Goal: Communication & Community: Answer question/provide support

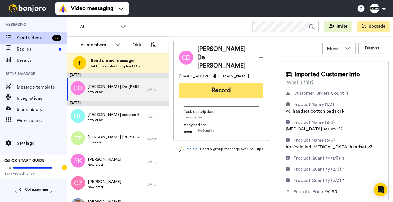
click at [242, 83] on button "Record" at bounding box center [221, 90] width 84 height 15
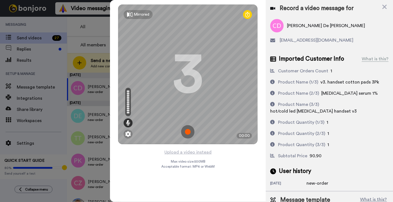
click at [190, 129] on img at bounding box center [187, 131] width 13 height 13
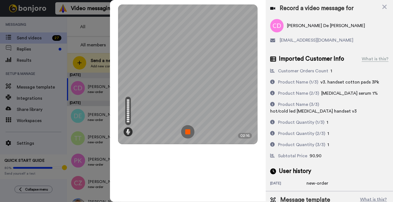
click at [188, 129] on img at bounding box center [187, 131] width 13 height 13
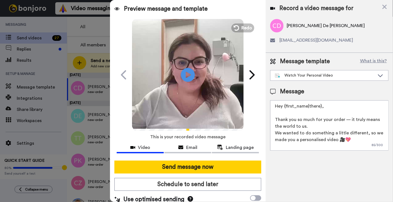
drag, startPoint x: 327, startPoint y: 106, endPoint x: 284, endPoint y: 108, distance: 43.6
click at [284, 108] on textarea "Hey {first_name|there}, Thank you so much for your order — it truly means the w…" at bounding box center [329, 125] width 118 height 50
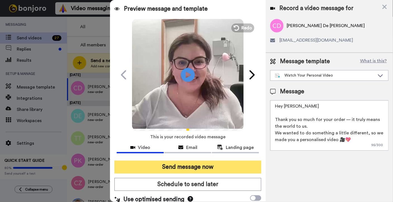
type textarea "Hey Catherine Thank you so much for your order — it truly means the world to us…"
click at [213, 168] on button "Send message now" at bounding box center [188, 167] width 147 height 13
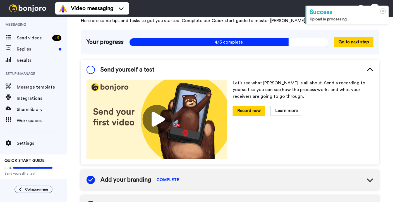
scroll to position [27, 0]
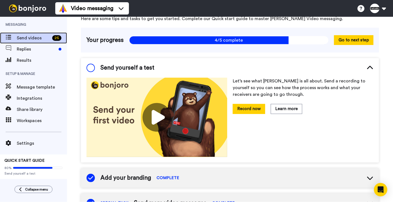
click at [44, 40] on span "Send videos" at bounding box center [33, 38] width 33 height 7
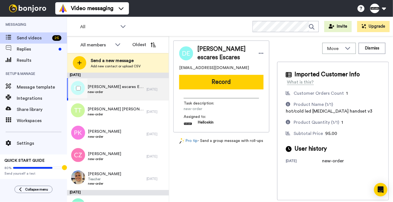
click at [123, 85] on span "Dyan escares Escares" at bounding box center [116, 87] width 56 height 6
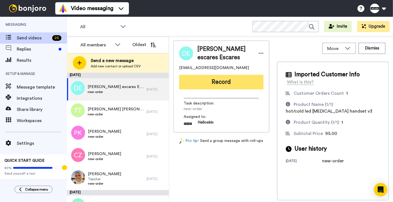
click at [229, 82] on button "Record" at bounding box center [221, 82] width 84 height 15
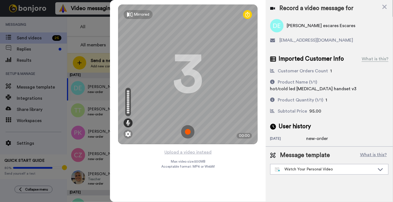
click at [184, 131] on img at bounding box center [187, 131] width 13 height 13
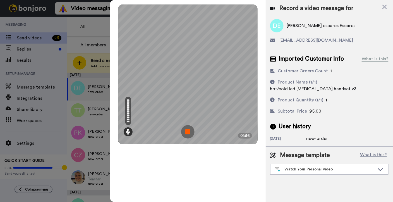
click at [189, 131] on img at bounding box center [187, 131] width 13 height 13
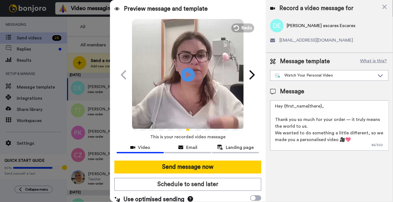
click at [350, 112] on textarea "Hey {first_name|there}, Thank you so much for your order — it truly means the w…" at bounding box center [329, 125] width 118 height 50
drag, startPoint x: 342, startPoint y: 105, endPoint x: 285, endPoint y: 108, distance: 56.8
click at [285, 108] on textarea "Hey {first_name|there}, Thank you so much for your order — it truly means the w…" at bounding box center [329, 125] width 118 height 50
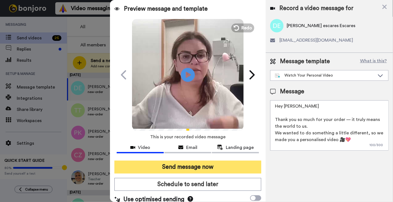
type textarea "Hey Dyan Thank you so much for your order — it truly means the world to us. We …"
click at [230, 169] on button "Send message now" at bounding box center [188, 167] width 147 height 13
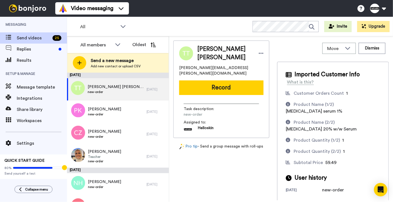
click at [229, 80] on button "Record" at bounding box center [221, 87] width 84 height 15
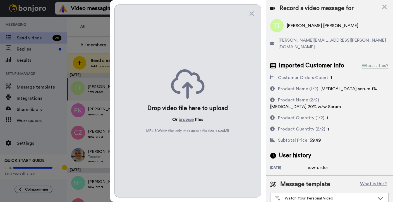
click at [248, 15] on div "Drop video file here to upload Or browse files MP4 & WebM files only, max uploa…" at bounding box center [188, 100] width 147 height 193
click at [251, 14] on icon at bounding box center [252, 13] width 4 height 4
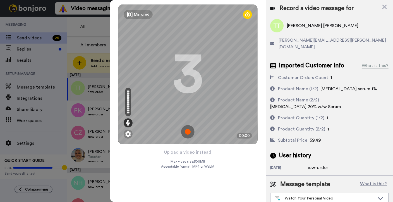
click at [185, 127] on img at bounding box center [187, 131] width 13 height 13
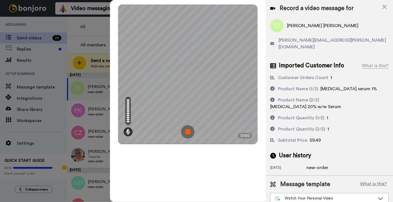
click at [183, 131] on img at bounding box center [187, 131] width 13 height 13
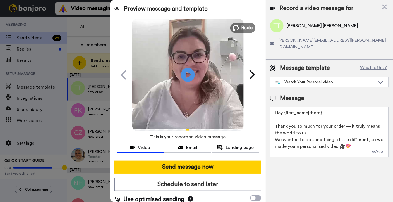
click at [245, 28] on span "Redo" at bounding box center [248, 27] width 12 height 7
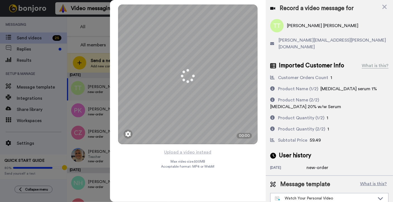
click at [100, 39] on div at bounding box center [196, 101] width 393 height 202
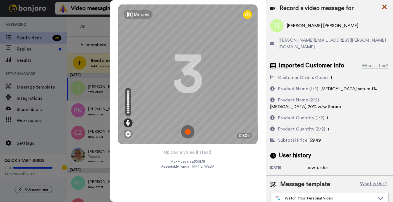
click at [383, 8] on icon at bounding box center [385, 6] width 6 height 7
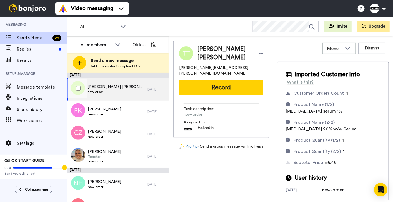
click at [133, 86] on div "Tanya Tanya new-order" at bounding box center [107, 89] width 80 height 22
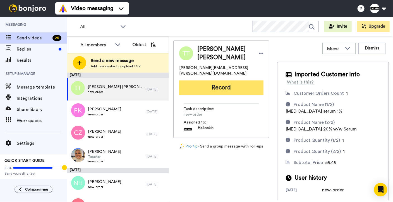
click at [234, 80] on button "Record" at bounding box center [221, 87] width 84 height 15
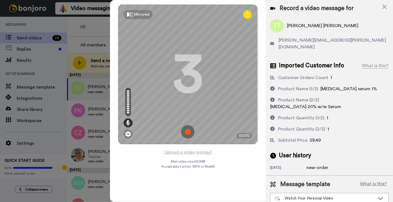
click at [191, 129] on img at bounding box center [187, 131] width 13 height 13
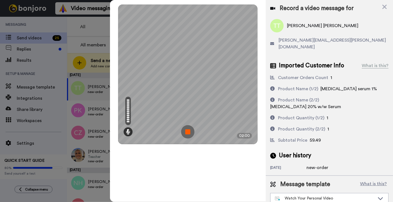
click at [191, 130] on img at bounding box center [187, 131] width 13 height 13
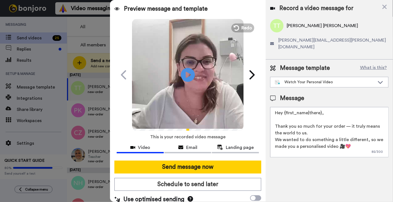
drag, startPoint x: 320, startPoint y: 108, endPoint x: 285, endPoint y: 109, distance: 35.5
click at [285, 109] on textarea "Hey {first_name|there}, Thank you so much for your order — it truly means the w…" at bounding box center [329, 132] width 118 height 50
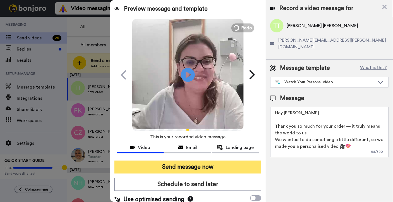
type textarea "Hey Tanya Thank you so much for your order — it truly means the world to us. We…"
click at [234, 171] on button "Send message now" at bounding box center [188, 167] width 147 height 13
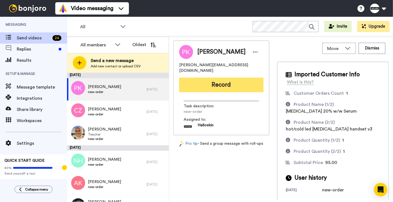
click at [226, 78] on button "Record" at bounding box center [221, 85] width 84 height 15
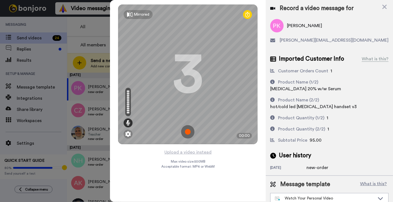
click at [184, 131] on img at bounding box center [187, 131] width 13 height 13
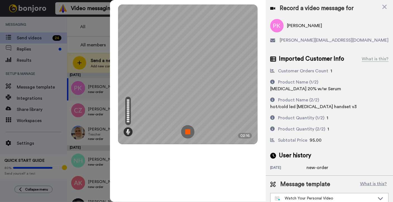
click at [184, 134] on img at bounding box center [187, 131] width 13 height 13
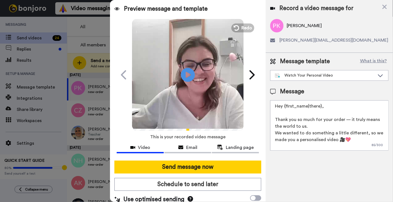
drag, startPoint x: 324, startPoint y: 106, endPoint x: 284, endPoint y: 103, distance: 39.8
click at [284, 103] on textarea "Hey {first_name|there}, Thank you so much for your order — it truly means the w…" at bounding box center [329, 125] width 118 height 50
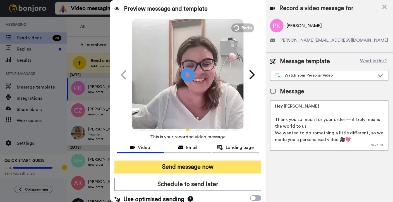
type textarea "Hey Patricia Thank you so much for your order — it truly means the world to us.…"
click at [193, 169] on button "Send message now" at bounding box center [188, 167] width 147 height 13
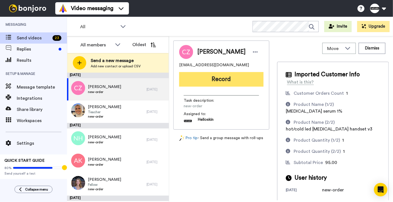
click at [210, 78] on button "Record" at bounding box center [221, 79] width 84 height 15
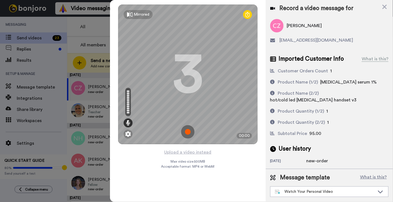
click at [188, 126] on img at bounding box center [187, 131] width 13 height 13
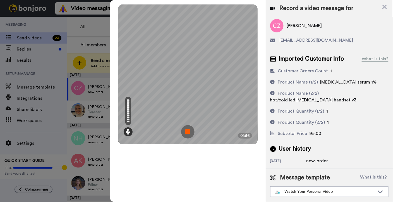
click at [187, 130] on img at bounding box center [187, 131] width 13 height 13
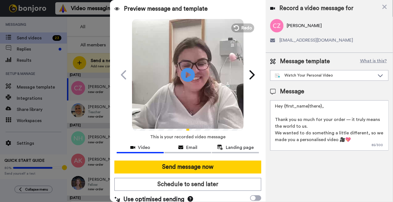
drag, startPoint x: 320, startPoint y: 104, endPoint x: 286, endPoint y: 105, distance: 34.1
click at [286, 105] on textarea "Hey {first_name|there}, Thank you so much for your order — it truly means the w…" at bounding box center [329, 125] width 118 height 50
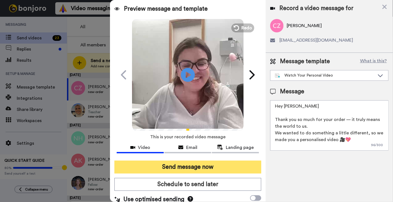
type textarea "Hey Charlene Thank you so much for your order — it truly means the world to us.…"
click at [171, 166] on button "Send message now" at bounding box center [188, 167] width 147 height 13
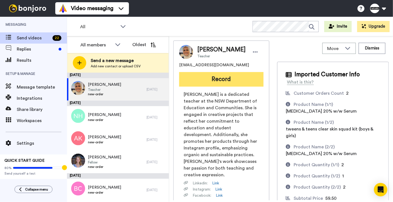
click at [215, 76] on button "Record" at bounding box center [221, 79] width 84 height 15
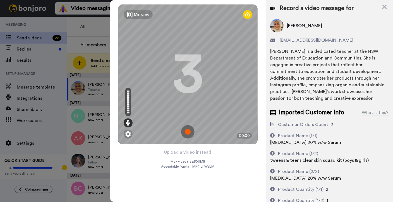
click at [187, 129] on img at bounding box center [187, 131] width 13 height 13
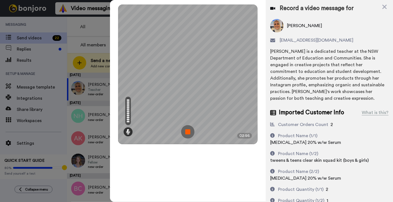
click at [186, 129] on img at bounding box center [187, 131] width 13 height 13
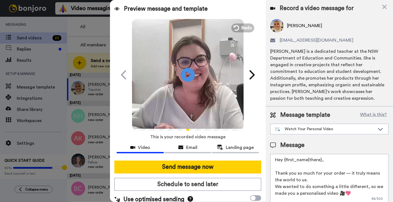
drag, startPoint x: 322, startPoint y: 159, endPoint x: 285, endPoint y: 159, distance: 37.4
click at [285, 159] on textarea "Hey {first_name|there}, Thank you so much for your order — it truly means the w…" at bounding box center [329, 179] width 118 height 50
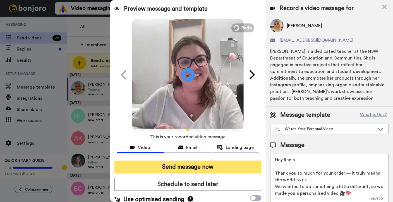
type textarea "Hey Rania Thank you so much for your order — it truly means the world to us. We…"
click at [187, 168] on button "Send message now" at bounding box center [188, 167] width 147 height 13
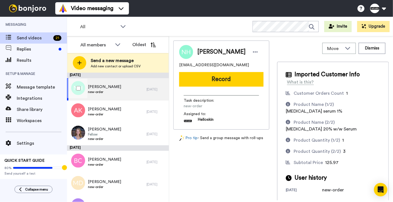
click at [111, 93] on span "new-order" at bounding box center [104, 92] width 33 height 4
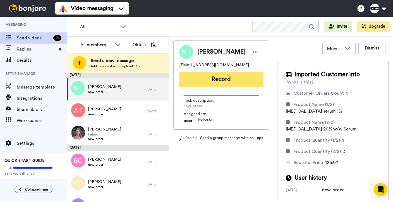
click at [217, 83] on button "Record" at bounding box center [221, 79] width 84 height 15
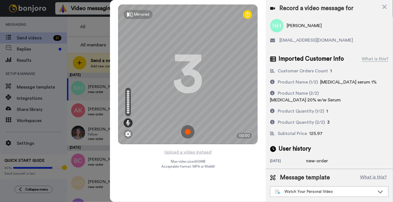
click at [189, 134] on img at bounding box center [187, 131] width 13 height 13
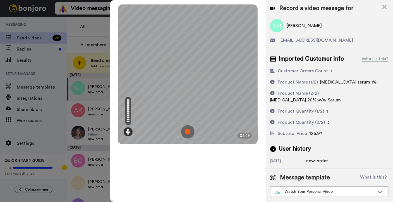
click at [189, 134] on img at bounding box center [187, 131] width 13 height 13
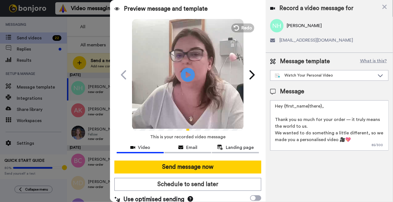
click at [328, 105] on textarea "Hey {first_name|there}, Thank you so much for your order — it truly means the w…" at bounding box center [329, 125] width 118 height 50
drag, startPoint x: 328, startPoint y: 105, endPoint x: 290, endPoint y: 105, distance: 38.0
click at [290, 105] on textarea "Hey {first_name|there}, Thank you so much for your order — it truly means the w…" at bounding box center [329, 125] width 118 height 50
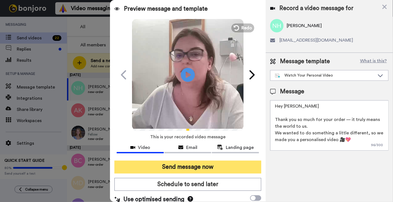
type textarea "Hey Natasha Thank you so much for your order — it truly means the world to us. …"
click at [207, 161] on button "Send message now" at bounding box center [188, 167] width 147 height 13
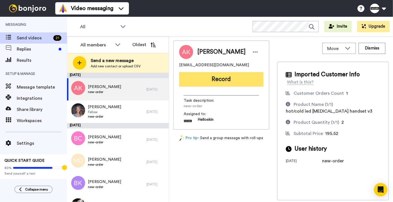
click at [225, 81] on button "Record" at bounding box center [221, 79] width 84 height 15
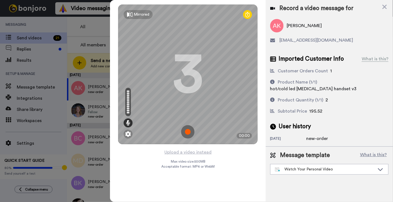
click at [187, 132] on img at bounding box center [187, 131] width 13 height 13
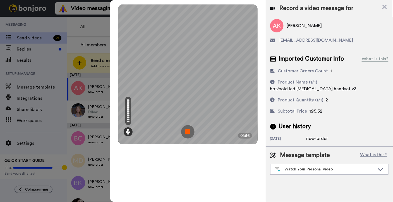
click at [192, 132] on img at bounding box center [187, 131] width 13 height 13
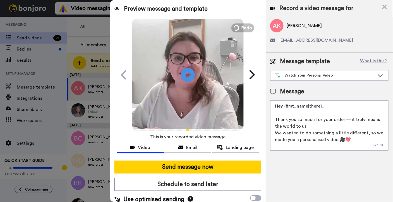
drag, startPoint x: 322, startPoint y: 107, endPoint x: 284, endPoint y: 109, distance: 37.8
click at [284, 109] on textarea "Hey {first_name|there}, Thank you so much for your order — it truly means the w…" at bounding box center [329, 125] width 118 height 50
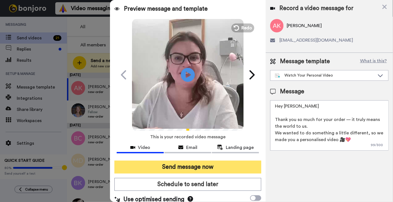
type textarea "Hey [PERSON_NAME] Thank you so much for your order — it truly means the world t…"
click at [199, 170] on button "Send message now" at bounding box center [188, 167] width 147 height 13
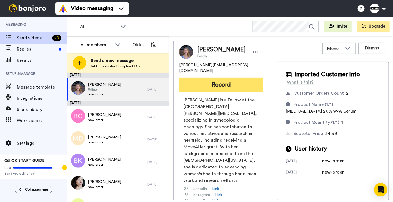
click at [237, 78] on button "Record" at bounding box center [221, 85] width 84 height 15
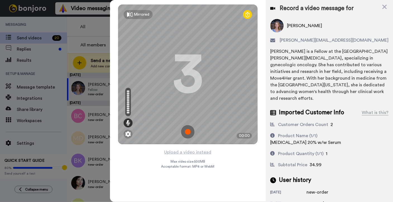
scroll to position [35, 0]
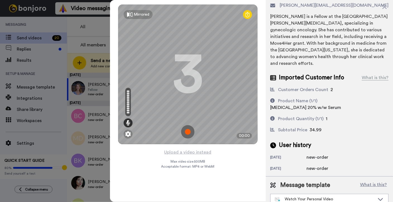
click at [184, 126] on img at bounding box center [187, 131] width 13 height 13
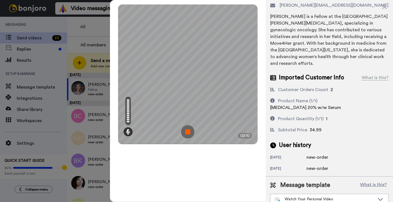
click at [183, 134] on img at bounding box center [187, 131] width 13 height 13
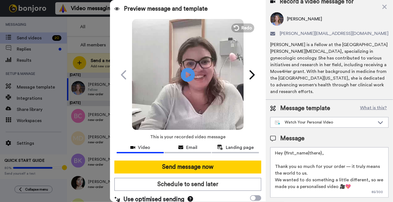
scroll to position [0, 0]
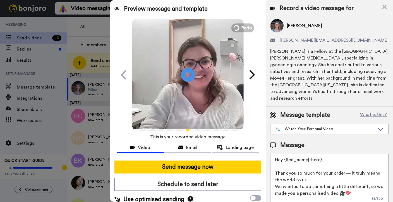
drag, startPoint x: 329, startPoint y: 159, endPoint x: 284, endPoint y: 162, distance: 44.5
click at [284, 162] on textarea "Hey {first_name|there}, Thank you so much for your order — it truly means the w…" at bounding box center [329, 179] width 118 height 50
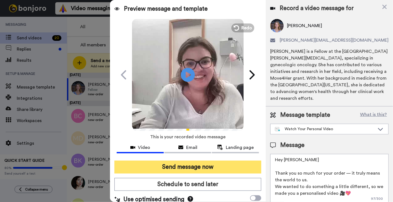
type textarea "Hey Kirsten Thank you so much for your order — it truly means the world to us. …"
click at [196, 169] on button "Send message now" at bounding box center [188, 167] width 147 height 13
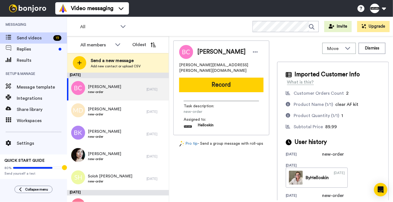
scroll to position [7, 0]
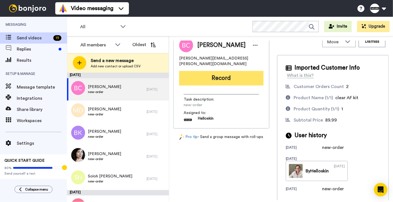
click at [250, 77] on button "Record" at bounding box center [221, 78] width 84 height 15
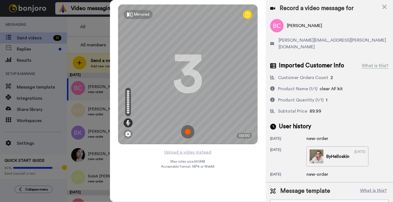
click at [182, 130] on img at bounding box center [187, 131] width 13 height 13
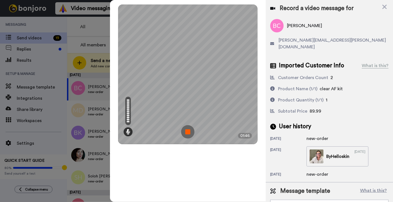
click at [189, 132] on img at bounding box center [187, 131] width 13 height 13
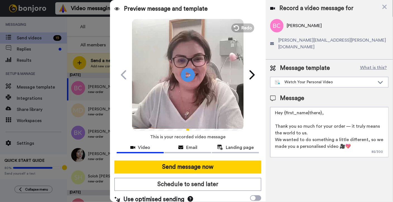
drag, startPoint x: 339, startPoint y: 110, endPoint x: 284, endPoint y: 106, distance: 54.3
click at [284, 107] on textarea "Hey {first_name|there}, Thank you so much for your order — it truly means the w…" at bounding box center [329, 132] width 118 height 50
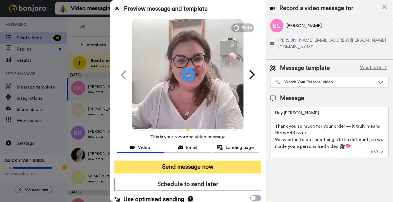
type textarea "Hey Bridget Thank you so much for your order — it truly means the world to us. …"
click at [163, 168] on button "Send message now" at bounding box center [188, 167] width 147 height 13
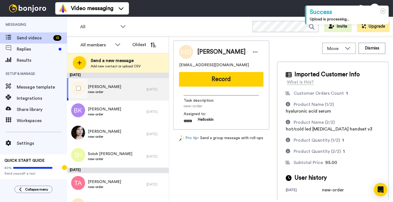
click at [125, 86] on div "Madeline D Cruz new-order" at bounding box center [107, 89] width 80 height 22
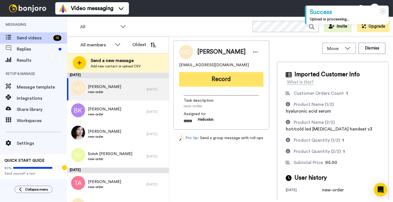
click at [227, 75] on button "Record" at bounding box center [221, 79] width 84 height 15
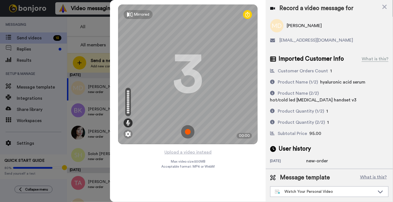
click at [186, 129] on img at bounding box center [187, 131] width 13 height 13
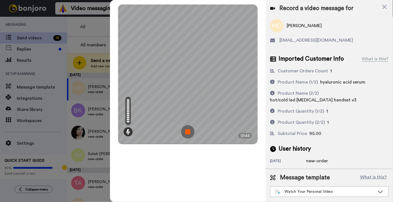
click at [188, 127] on img at bounding box center [187, 131] width 13 height 13
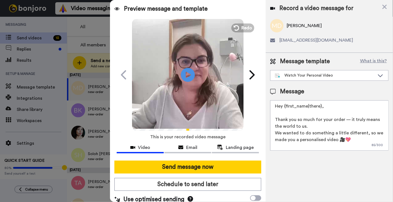
drag, startPoint x: 322, startPoint y: 108, endPoint x: 289, endPoint y: 106, distance: 33.0
click at [289, 106] on textarea "Hey {first_name|there}, Thank you so much for your order — it truly means the w…" at bounding box center [329, 125] width 118 height 50
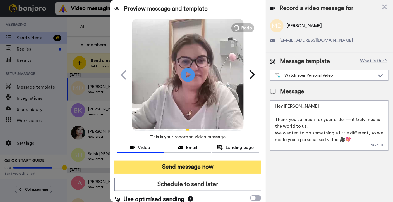
type textarea "Hey Madeline Thank you so much for your order — it truly means the world to us.…"
click at [136, 165] on button "Send message now" at bounding box center [188, 167] width 147 height 13
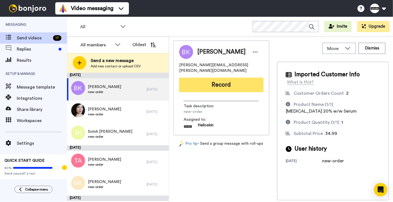
click at [229, 79] on button "Record" at bounding box center [221, 85] width 84 height 15
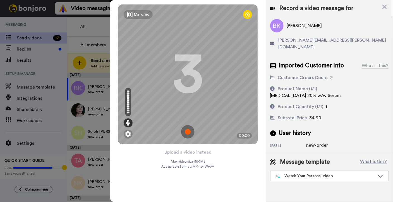
click at [191, 133] on img at bounding box center [187, 131] width 13 height 13
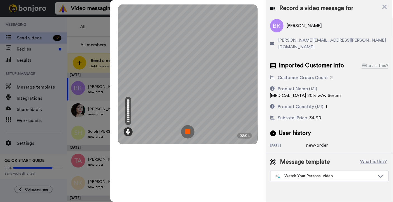
click at [182, 130] on img at bounding box center [187, 131] width 13 height 13
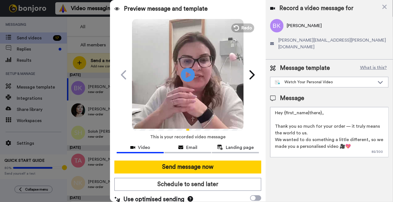
drag, startPoint x: 325, startPoint y: 108, endPoint x: 285, endPoint y: 104, distance: 40.7
click at [285, 107] on textarea "Hey {first_name|there}, Thank you so much for your order — it truly means the w…" at bounding box center [329, 132] width 118 height 50
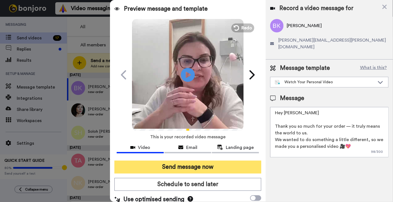
type textarea "Hey [PERSON_NAME] Thank you so much for your order — it truly means the world t…"
click at [235, 165] on button "Send message now" at bounding box center [188, 167] width 147 height 13
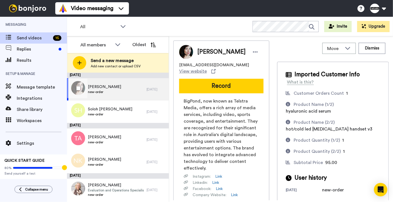
click at [118, 89] on div "[PERSON_NAME] new-order" at bounding box center [107, 89] width 80 height 22
click at [244, 89] on button "Record" at bounding box center [221, 86] width 84 height 15
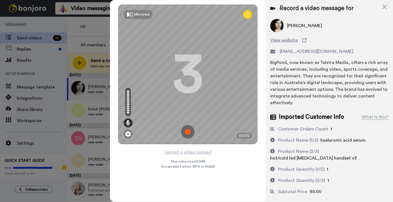
click at [186, 130] on img at bounding box center [187, 131] width 13 height 13
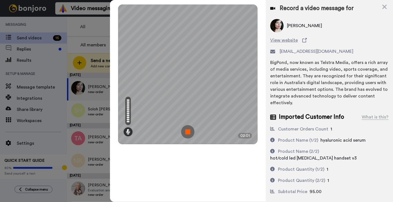
click at [185, 130] on img at bounding box center [187, 131] width 13 height 13
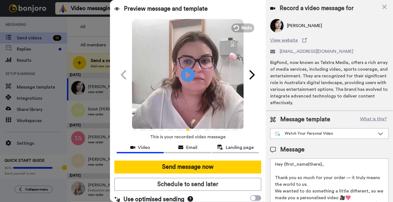
drag, startPoint x: 326, startPoint y: 166, endPoint x: 288, endPoint y: 165, distance: 38.6
click at [286, 165] on textarea "Hey {first_name|there}, Thank you so much for your order — it truly means the w…" at bounding box center [329, 183] width 118 height 50
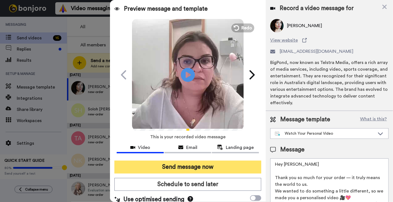
type textarea "Hey [PERSON_NAME] Thank you so much for your order — it truly means the world t…"
click at [212, 170] on button "Send message now" at bounding box center [188, 167] width 147 height 13
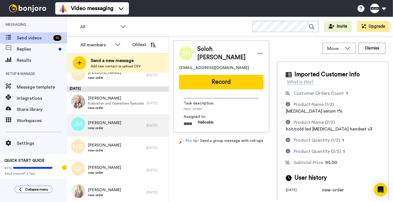
scroll to position [9, 0]
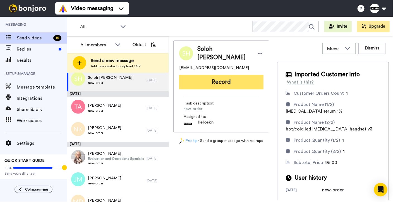
click at [243, 85] on button "Record" at bounding box center [221, 82] width 84 height 15
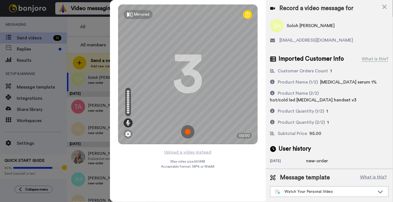
click at [187, 136] on img at bounding box center [187, 131] width 13 height 13
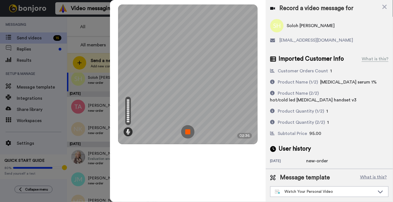
click at [189, 129] on img at bounding box center [187, 131] width 13 height 13
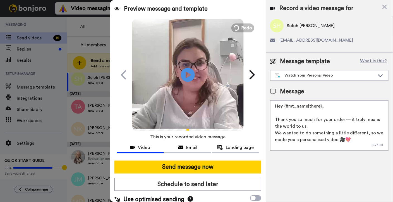
drag, startPoint x: 325, startPoint y: 109, endPoint x: 285, endPoint y: 109, distance: 39.7
click at [285, 109] on textarea "Hey {first_name|there}, Thank you so much for your order — it truly means the w…" at bounding box center [329, 125] width 118 height 50
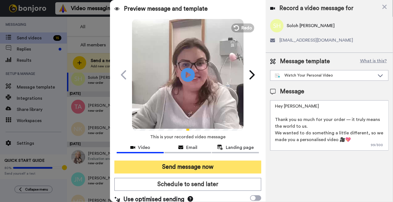
type textarea "Hey Soloh Thank you so much for your order — it truly means the world to us. We…"
click at [215, 168] on button "Send message now" at bounding box center [188, 167] width 147 height 13
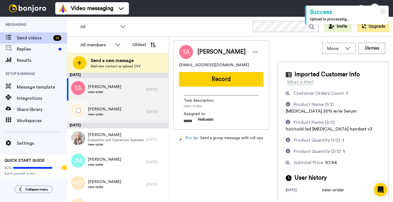
click at [133, 105] on div "[PERSON_NAME] new-order" at bounding box center [107, 112] width 80 height 22
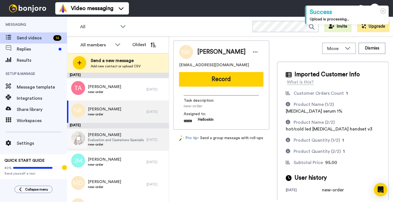
click at [135, 139] on span "Evaluation and Operations Specialist" at bounding box center [116, 140] width 56 height 4
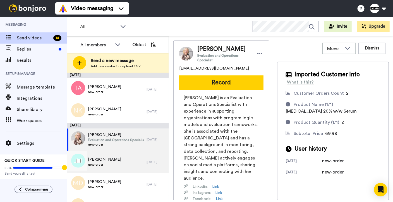
click at [134, 162] on div "Jessie McGill new-order" at bounding box center [107, 162] width 80 height 22
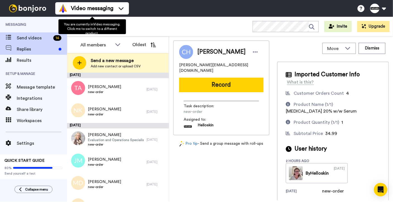
scroll to position [13, 0]
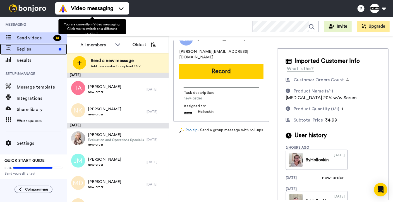
click at [55, 48] on span "Replies" at bounding box center [37, 49] width 40 height 7
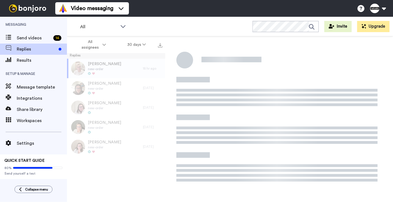
scroll to position [19, 0]
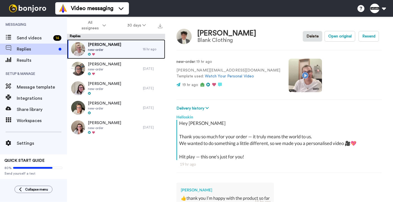
click at [120, 49] on div "Leo Digiorgio new-order" at bounding box center [105, 49] width 76 height 20
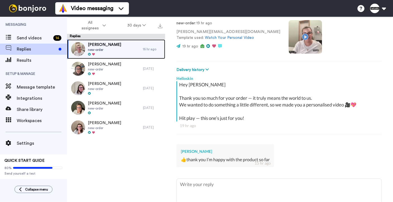
scroll to position [93, 0]
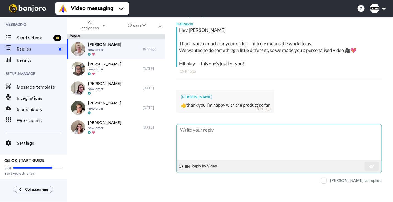
click at [258, 138] on textarea at bounding box center [279, 142] width 205 height 36
type textarea "x"
type textarea "y"
type textarea "x"
type textarea "yo"
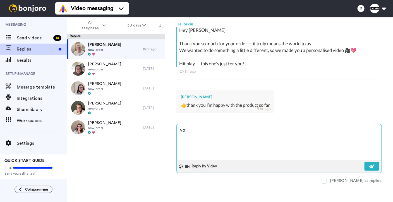
type textarea "x"
type textarea "you"
type textarea "x"
type textarea "you"
type textarea "x"
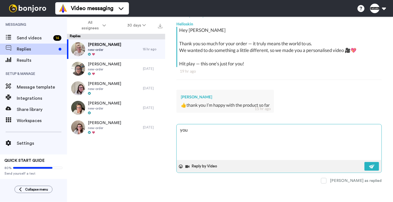
type textarea "you a"
type textarea "x"
type textarea "you ar"
type textarea "x"
type textarea "you are"
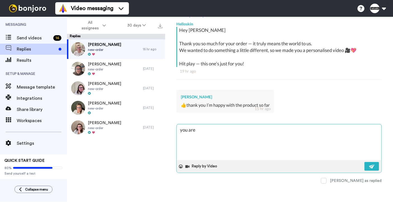
type textarea "x"
type textarea "you are"
type textarea "x"
type textarea "you are v"
type textarea "x"
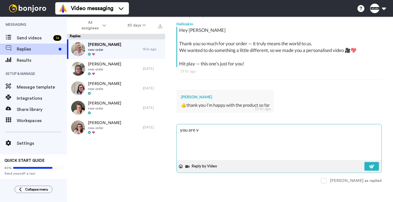
type textarea "you are ve"
type textarea "x"
type textarea "you are ver"
type textarea "x"
type textarea "you are very"
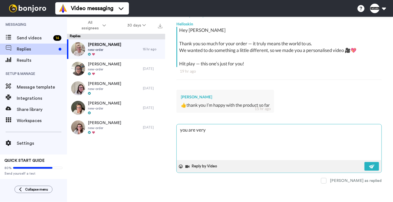
type textarea "x"
type textarea "you are very w"
type textarea "x"
type textarea "you are very we"
type textarea "x"
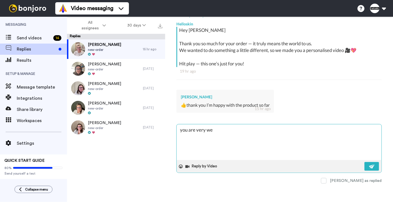
type textarea "you are very wel"
type textarea "x"
type textarea "you are very welc"
type textarea "x"
type textarea "you are very welco"
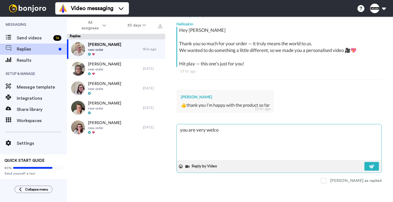
type textarea "x"
type textarea "you are very welcom"
type textarea "x"
type textarea "you are very welcome"
type textarea "x"
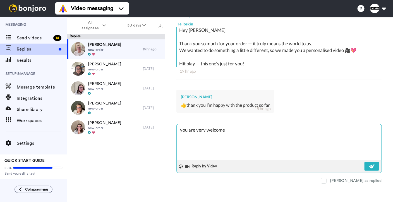
type textarea "you are very welcome!"
type textarea "x"
type textarea "you are very welcome!H"
type textarea "x"
type textarea "you are very welcome!Ha"
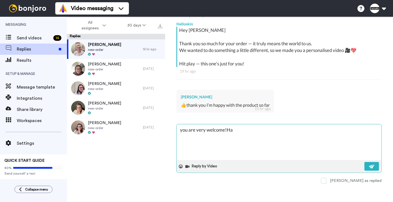
type textarea "x"
type textarea "you are very welcome!Hav"
type textarea "x"
type textarea "you are very welcome!Have"
type textarea "x"
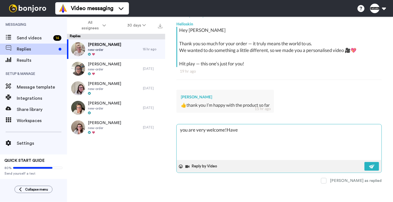
type textarea "you are very welcome!Have a"
type textarea "x"
type textarea "you are very welcome!Have a"
type textarea "x"
type textarea "you are very welcome!Have a w"
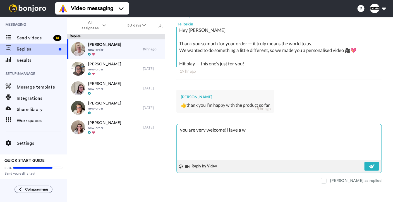
type textarea "x"
type textarea "you are very welcome!Have a wo"
type textarea "x"
type textarea "you are very welcome!Have a won"
type textarea "x"
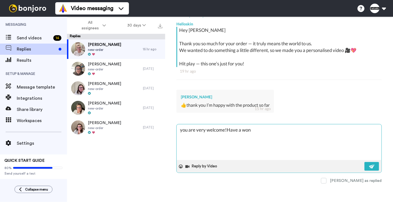
type textarea "you are very welcome!Have a wond"
type textarea "x"
type textarea "you are very welcome!Have a wonde"
type textarea "x"
type textarea "you are very welcome!Have a wondef"
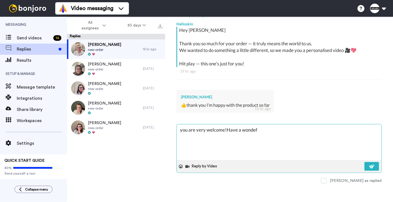
type textarea "x"
type textarea "you are very welcome!Have a wonde"
type textarea "x"
type textarea "you are very welcome!Have a wonderu"
type textarea "x"
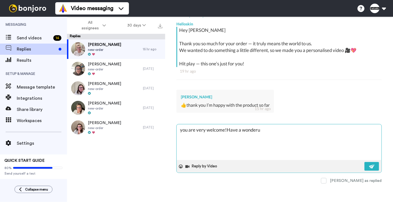
type textarea "you are very welcome!Have a wonderuy"
type textarea "x"
type textarea "you are very welcome!Have a wonderu"
type textarea "x"
type textarea "you are very welcome!Have a wonder"
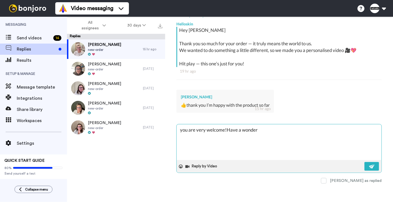
type textarea "x"
type textarea "you are very welcome!Have a wonderf"
type textarea "x"
type textarea "you are very welcome!Have a wonderfu"
type textarea "x"
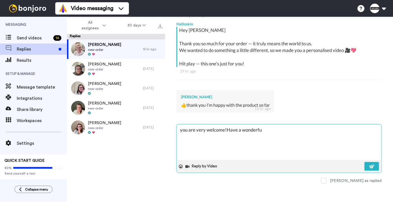
type textarea "you are very welcome!Have a wonderful"
type textarea "x"
type textarea "you are very welcome!Have a wonderful"
type textarea "x"
type textarea "you are very welcome!Have a wonderful d"
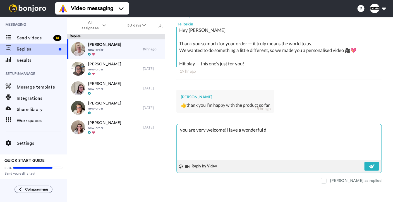
type textarea "x"
type textarea "you are very welcome!Have a wonderful da"
type textarea "x"
type textarea "you are very welcome!Have a wonderful day"
type textarea "x"
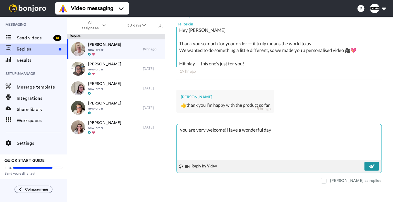
type textarea "you are very welcome!Have a wonderful day"
click at [365, 164] on button at bounding box center [372, 166] width 15 height 9
type textarea "x"
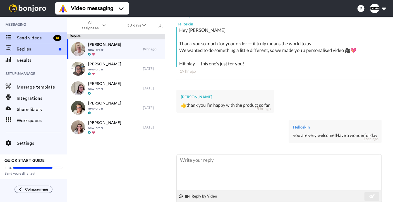
type textarea "x"
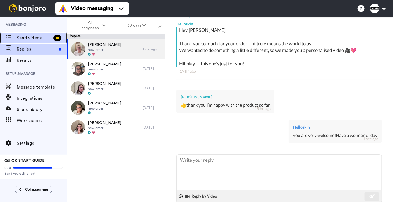
click at [32, 40] on span "Send videos" at bounding box center [34, 38] width 34 height 7
